Goal: Register for event/course

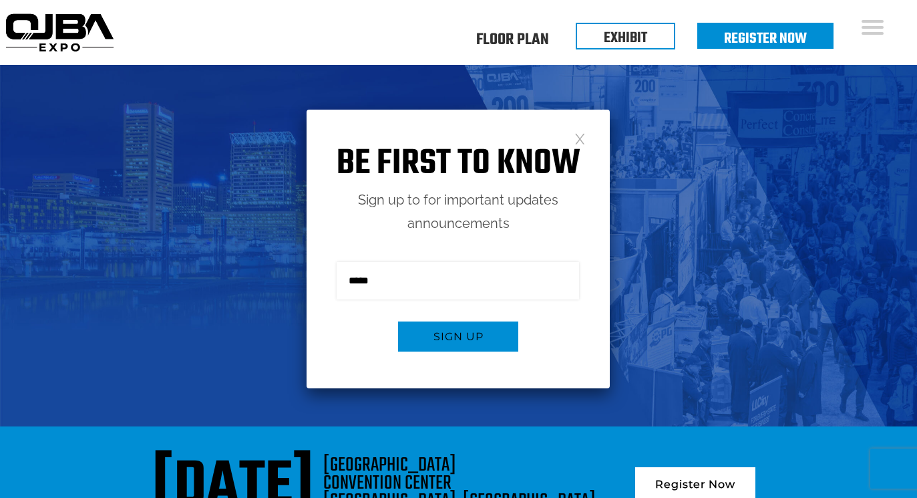
click at [579, 143] on link at bounding box center [579, 137] width 11 height 11
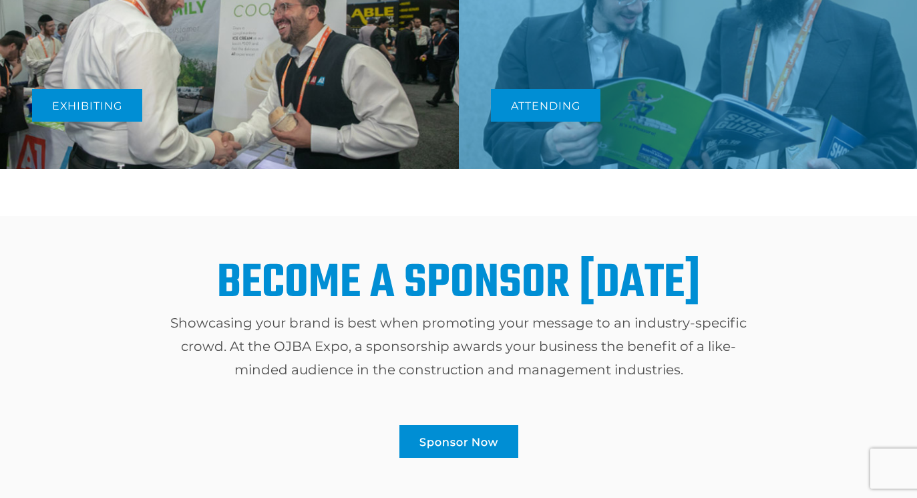
scroll to position [751, 0]
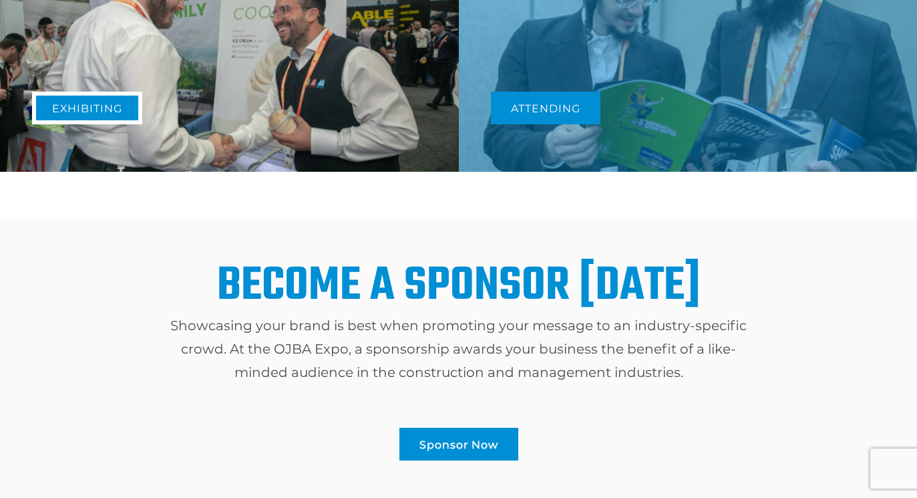
click at [106, 97] on link "Exhibiting" at bounding box center [87, 108] width 110 height 33
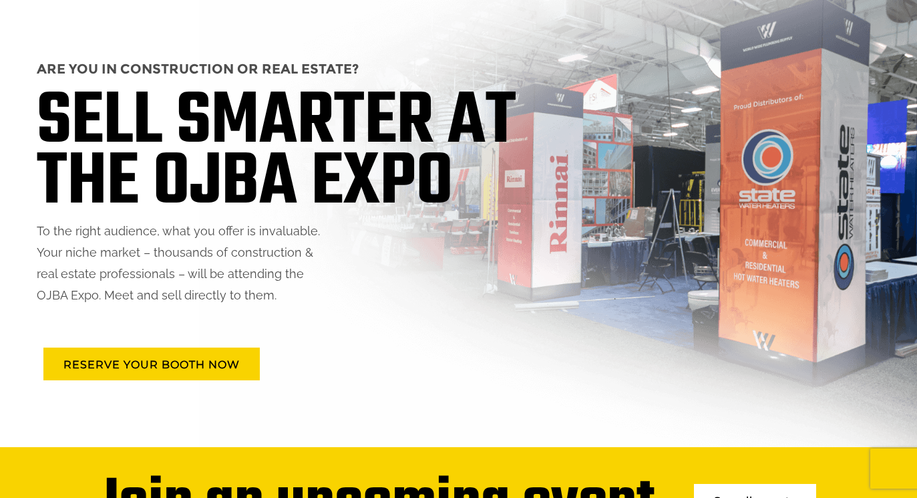
scroll to position [151, 0]
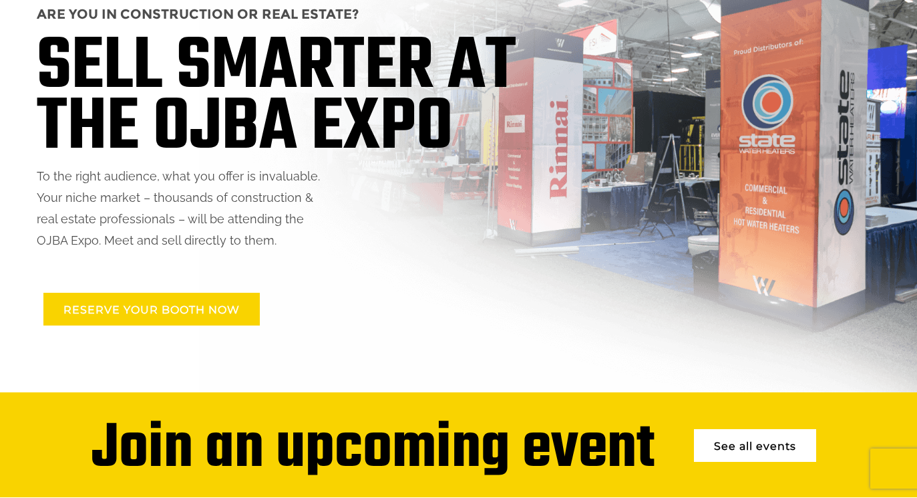
click at [183, 307] on link "RESERVE YOUR BOOTH NOW" at bounding box center [151, 309] width 216 height 33
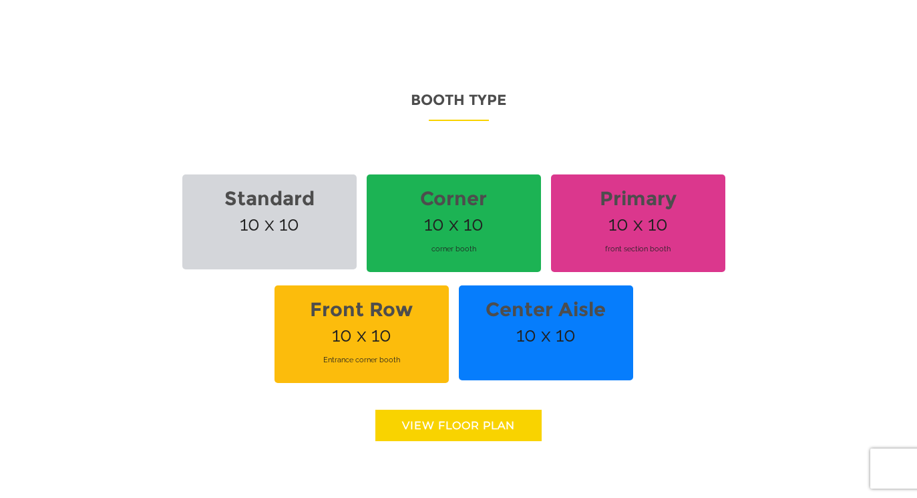
scroll to position [946, 0]
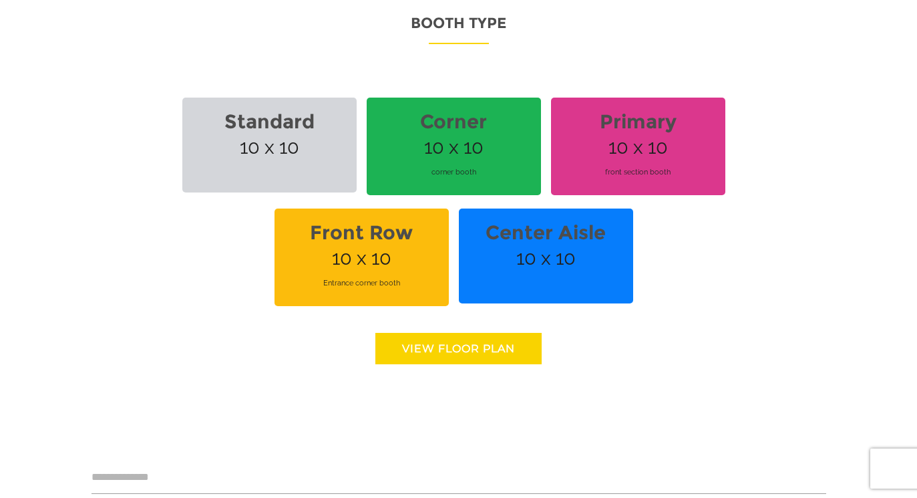
click at [443, 346] on link "View floor Plan" at bounding box center [458, 348] width 166 height 31
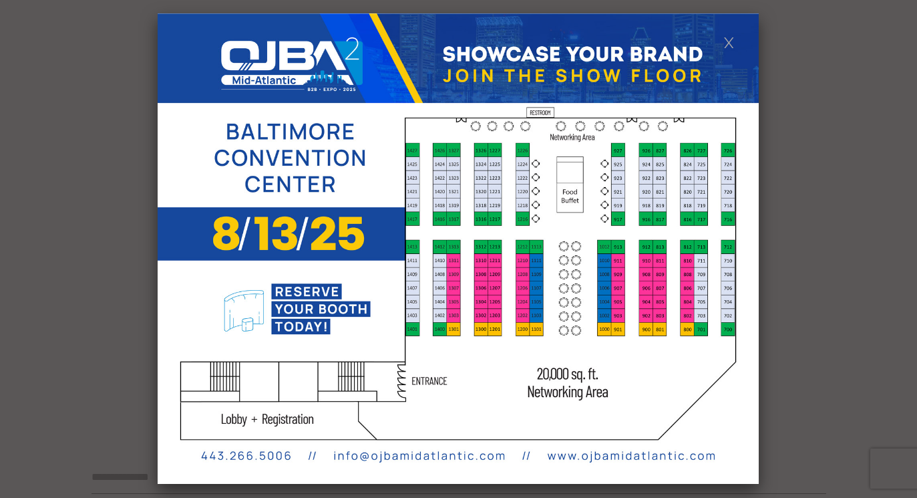
scroll to position [0, 0]
